Goal: Check status: Check status

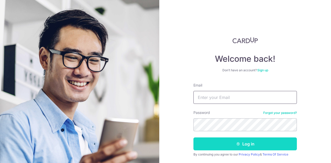
type input "[EMAIL_ADDRESS][DOMAIN_NAME]"
click at [247, 145] on button "Log in" at bounding box center [244, 144] width 103 height 13
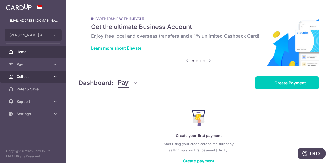
click at [37, 71] on link "Collect" at bounding box center [33, 77] width 66 height 12
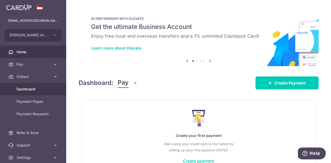
click at [44, 85] on link "Dashboard" at bounding box center [33, 89] width 66 height 12
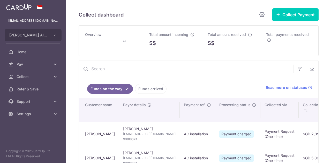
click at [214, 34] on span "Total amount received" at bounding box center [227, 34] width 38 height 4
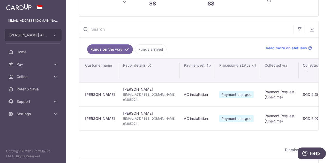
scroll to position [41, 0]
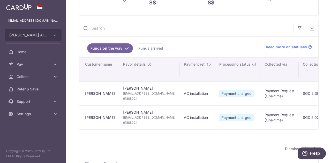
click at [153, 50] on link "Funds arrived" at bounding box center [151, 48] width 32 height 10
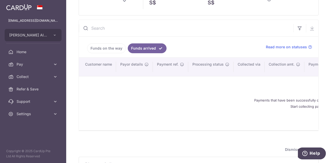
click at [114, 53] on link "Funds on the way" at bounding box center [106, 48] width 39 height 10
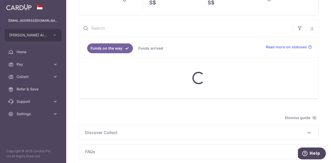
click at [142, 45] on ul "Funds on the way Funds arrived" at bounding box center [169, 47] width 181 height 21
